Goal: Task Accomplishment & Management: Manage account settings

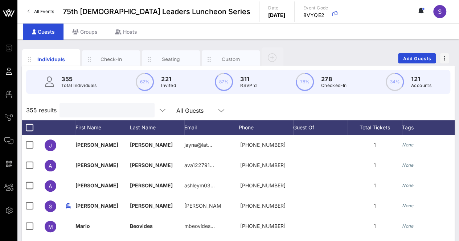
click at [102, 111] on input "text" at bounding box center [106, 110] width 85 height 9
type input "l"
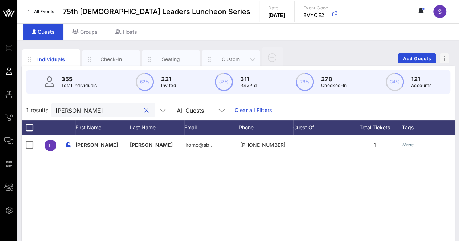
type input "[PERSON_NAME]"
click at [230, 64] on div "Custom" at bounding box center [231, 59] width 58 height 18
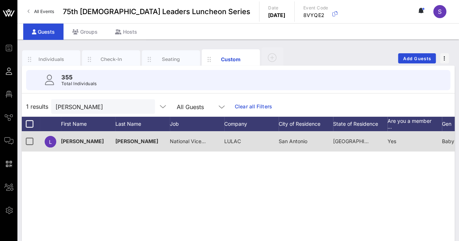
click at [201, 144] on span "National Vice President for Veterans" at bounding box center [213, 141] width 86 height 6
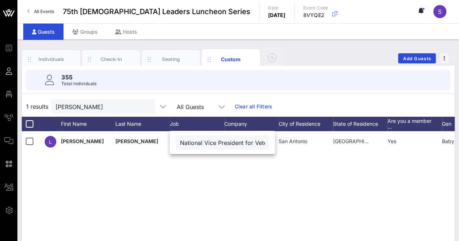
click at [239, 188] on div "[PERSON_NAME][DEMOGRAPHIC_DATA] National Vice President for Veterans LULAC [GEO…" at bounding box center [238, 240] width 433 height 218
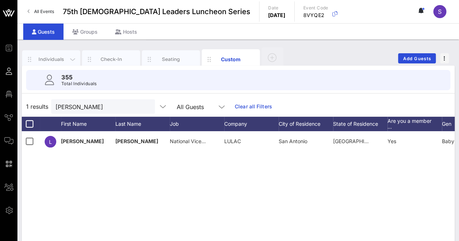
click at [54, 56] on div "Individuals" at bounding box center [51, 59] width 32 height 7
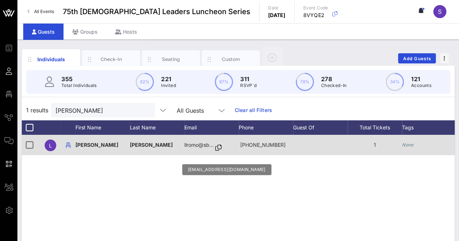
click at [218, 148] on icon at bounding box center [218, 148] width 7 height 1
